Goal: Task Accomplishment & Management: Manage account settings

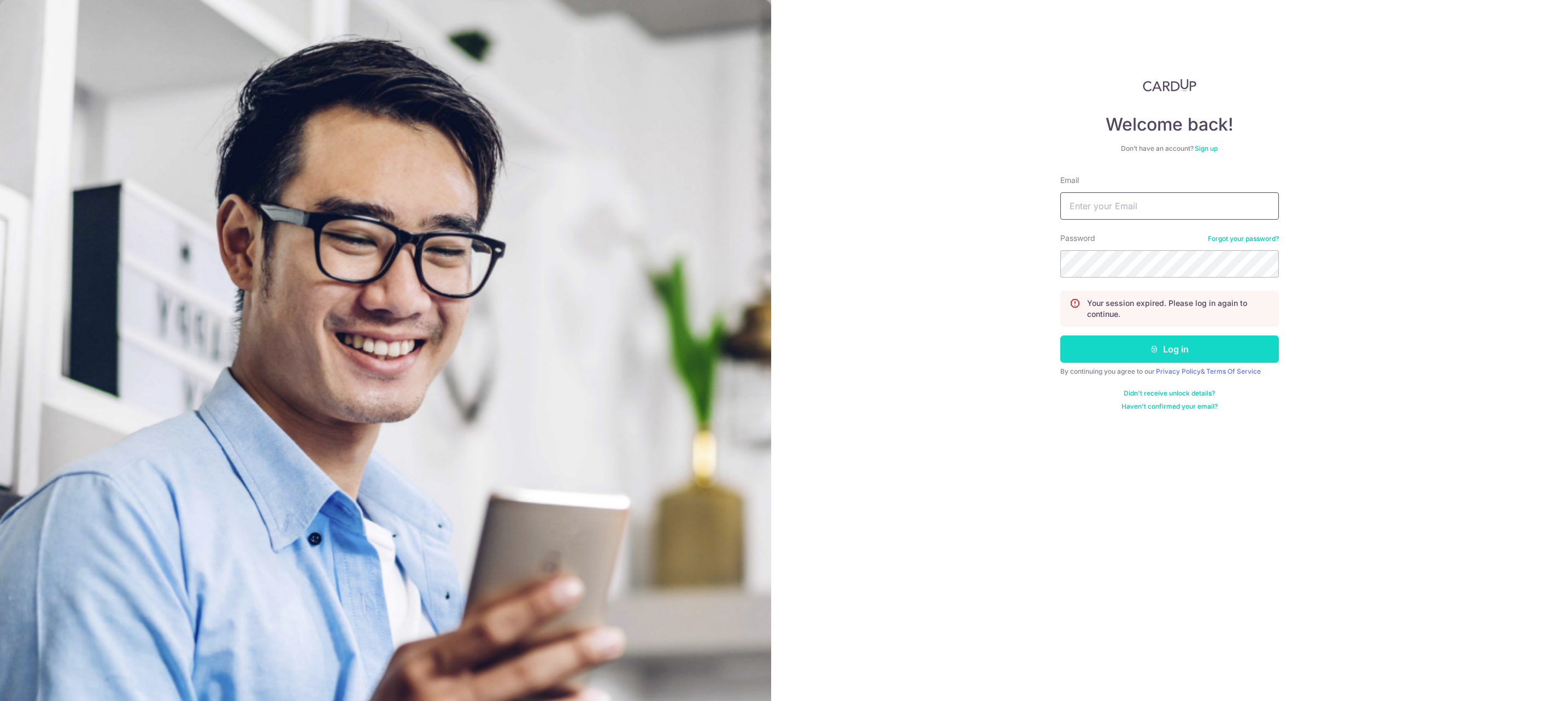
type input "[EMAIL_ADDRESS][DOMAIN_NAME]"
click at [1139, 343] on button "Log in" at bounding box center [1170, 349] width 219 height 27
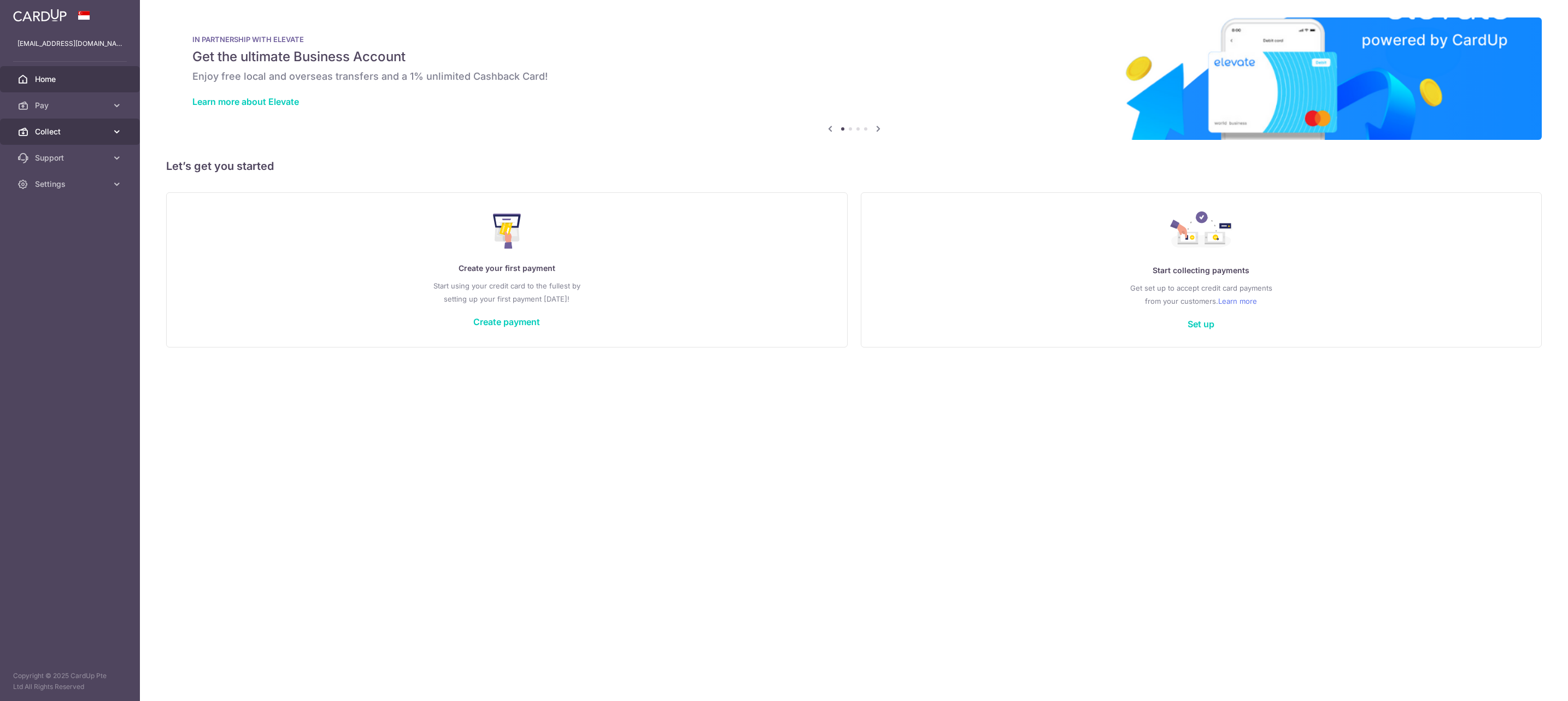
click at [81, 131] on span "Collect" at bounding box center [71, 132] width 72 height 11
click at [62, 158] on span "Dashboard" at bounding box center [71, 157] width 72 height 11
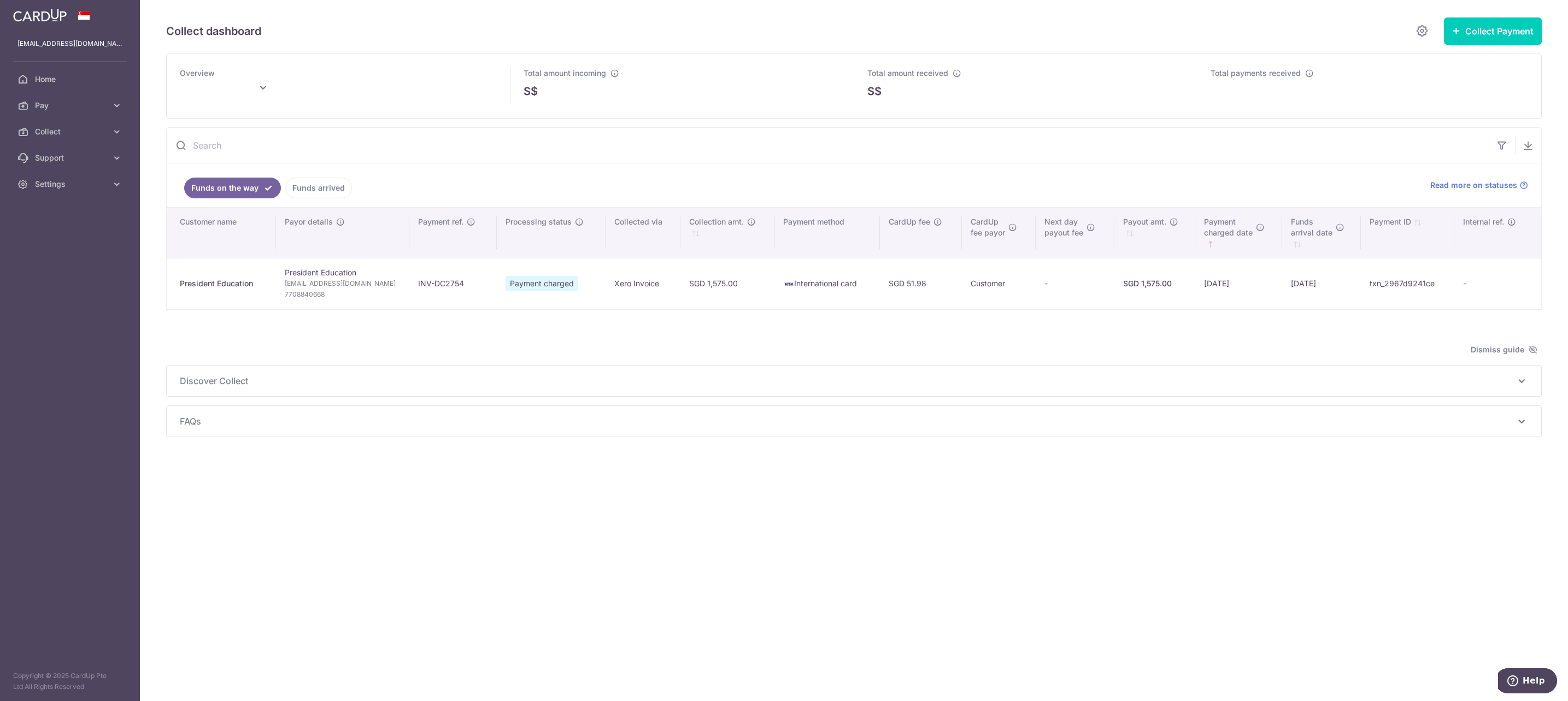
type input "[DATE]"
